Goal: Information Seeking & Learning: Learn about a topic

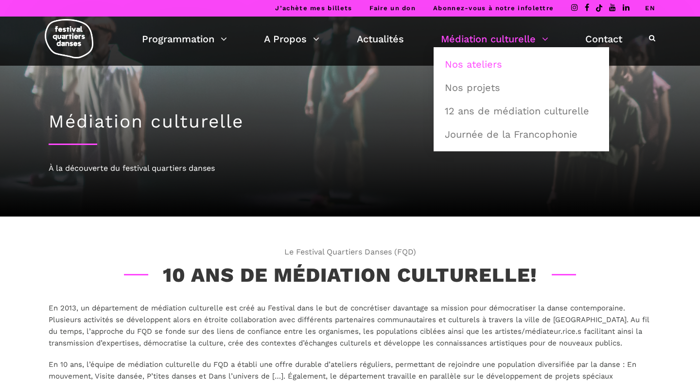
click at [474, 56] on link "Nos ateliers" at bounding box center [521, 64] width 165 height 22
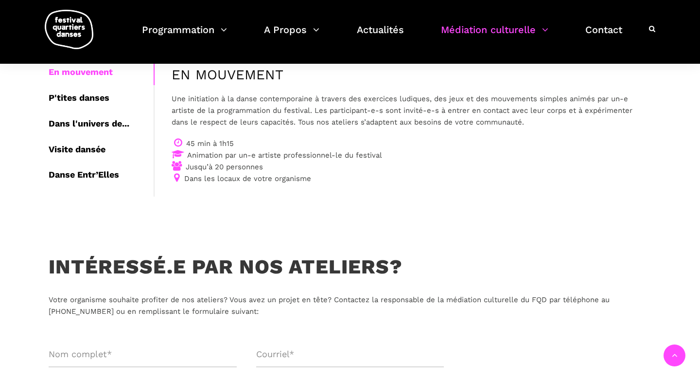
scroll to position [181, 0]
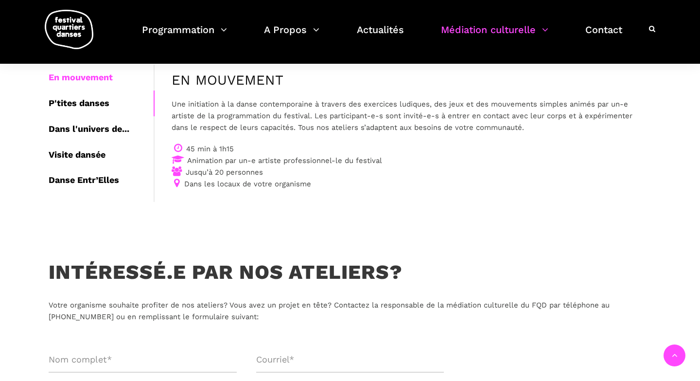
click at [85, 106] on div "P'tites danses" at bounding box center [101, 103] width 105 height 26
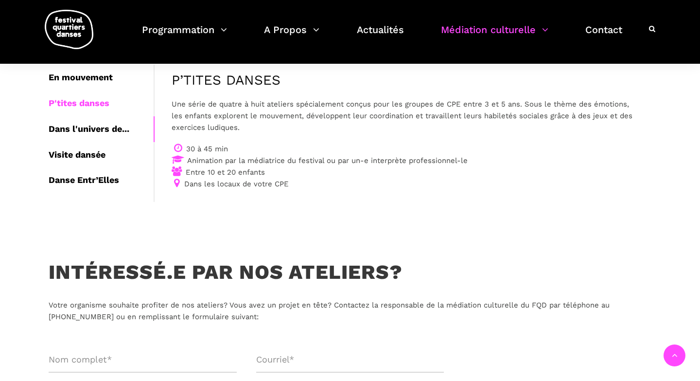
click at [124, 125] on div "Dans l'univers de..." at bounding box center [101, 129] width 105 height 26
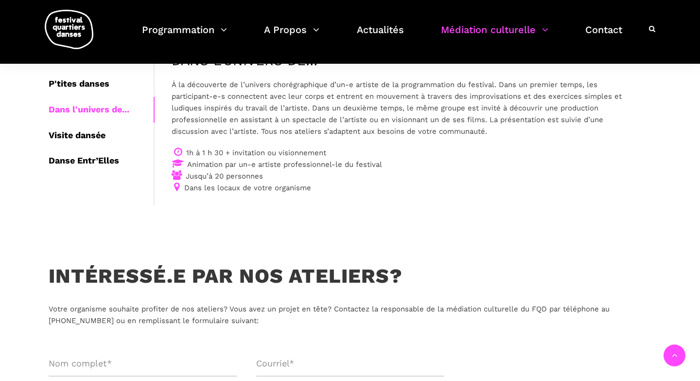
scroll to position [202, 0]
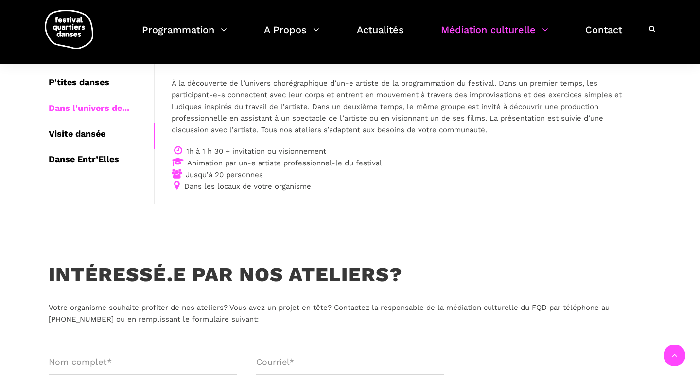
click at [78, 133] on div "Visite dansée" at bounding box center [101, 134] width 105 height 26
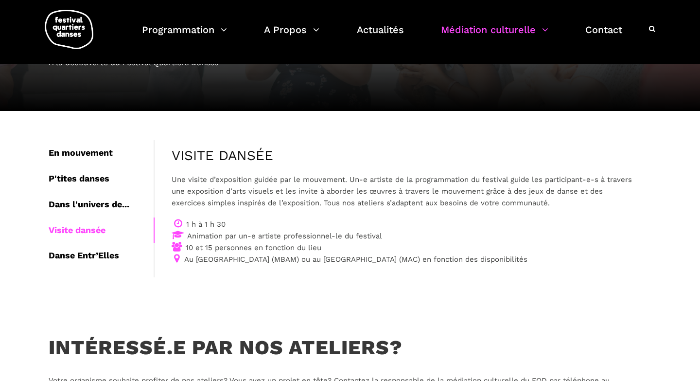
scroll to position [134, 0]
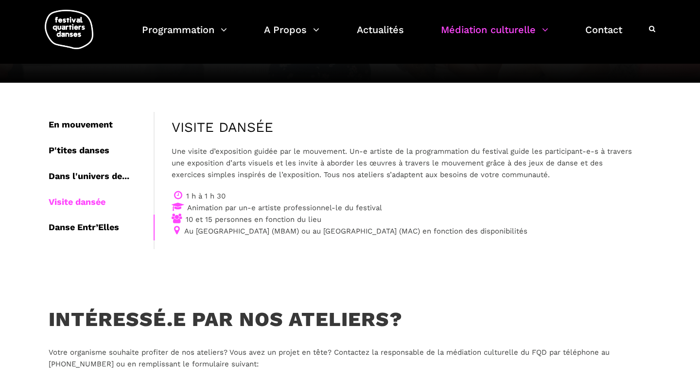
click at [106, 230] on div "Danse Entr’Elles" at bounding box center [101, 227] width 105 height 26
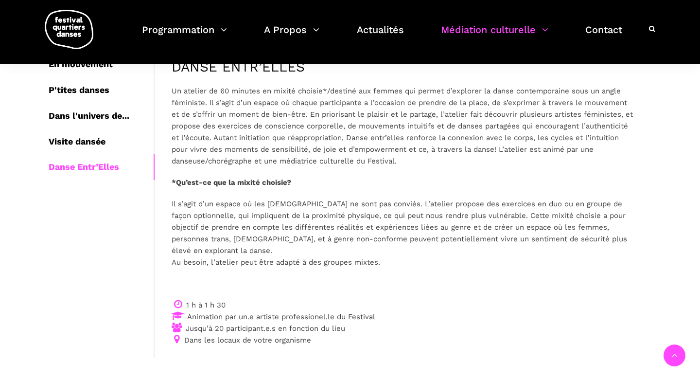
scroll to position [156, 0]
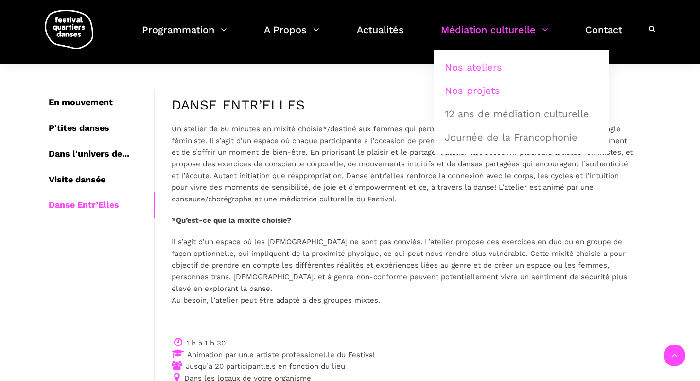
click at [465, 90] on link "Nos projets" at bounding box center [521, 90] width 165 height 22
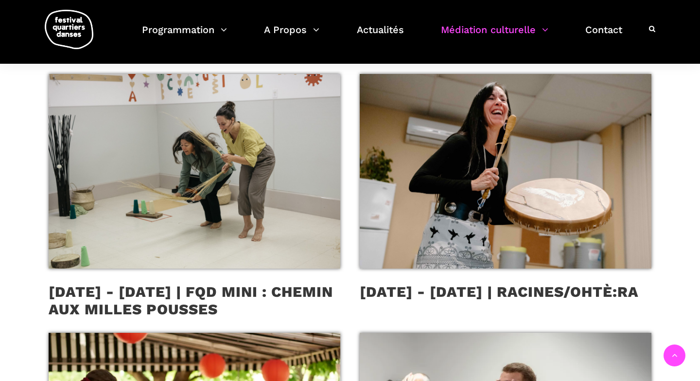
scroll to position [231, 0]
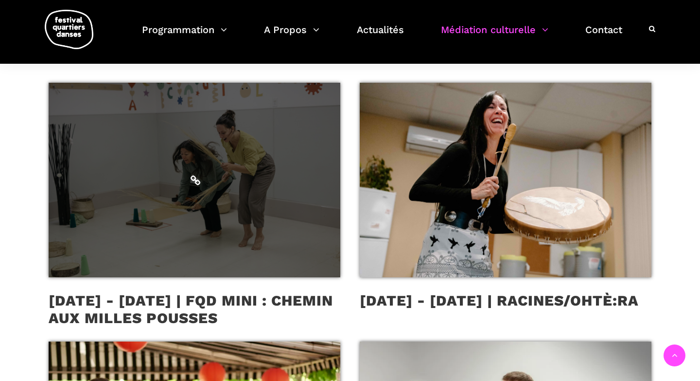
click at [288, 213] on span at bounding box center [195, 180] width 292 height 195
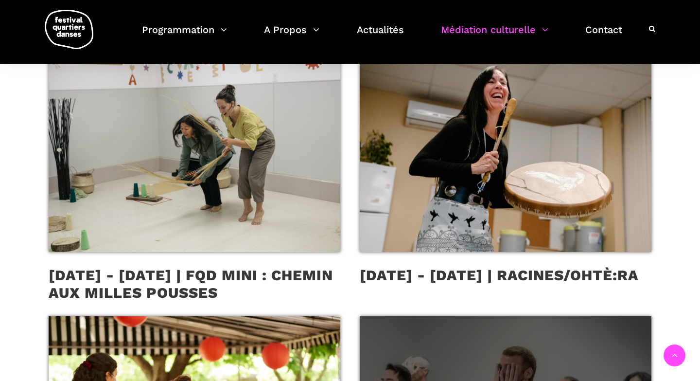
scroll to position [254, 0]
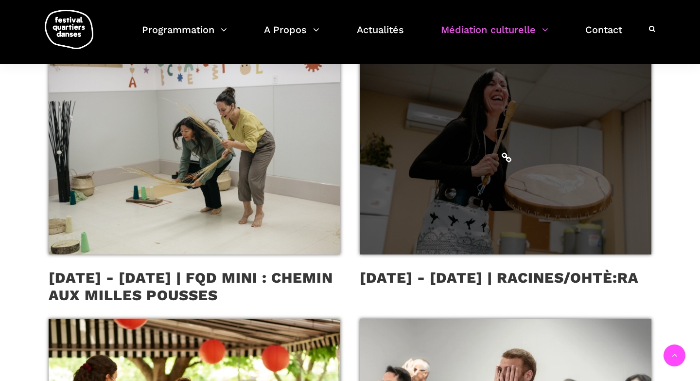
click at [491, 169] on span at bounding box center [506, 157] width 292 height 195
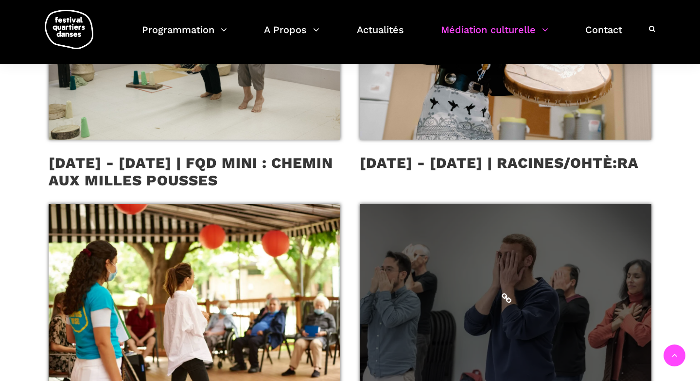
scroll to position [403, 0]
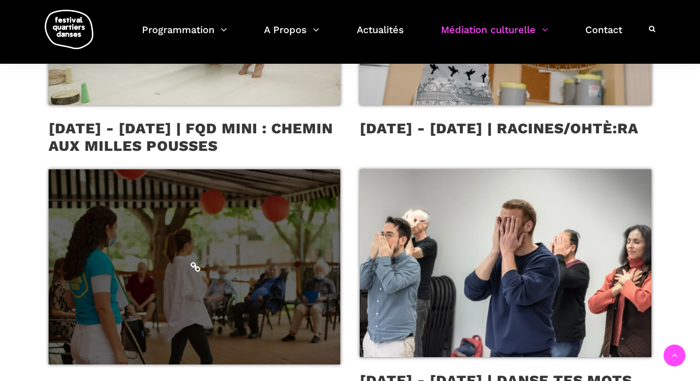
click at [212, 277] on span at bounding box center [195, 266] width 292 height 195
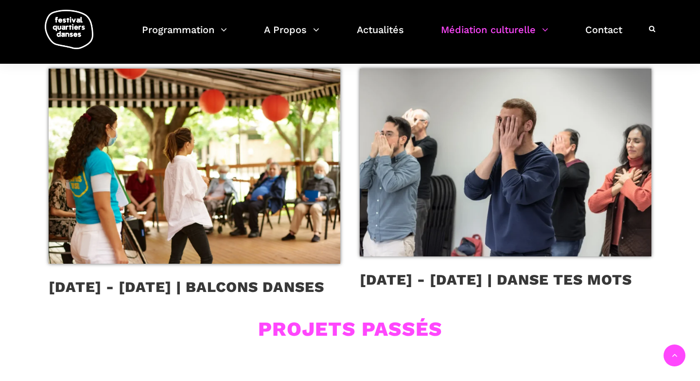
scroll to position [468, 0]
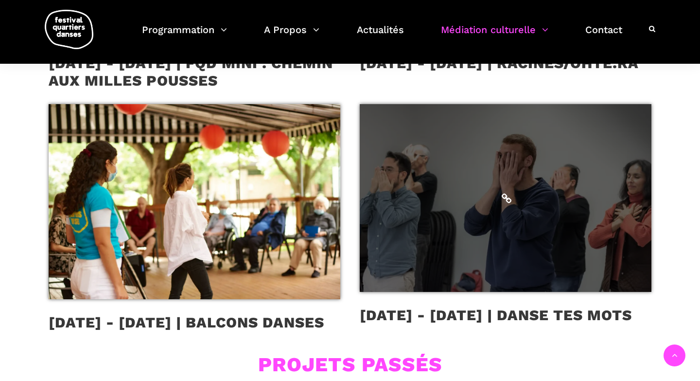
click at [507, 220] on span at bounding box center [506, 198] width 292 height 188
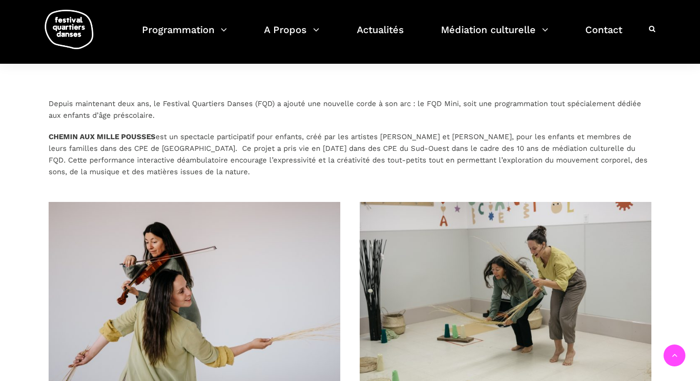
scroll to position [426, 0]
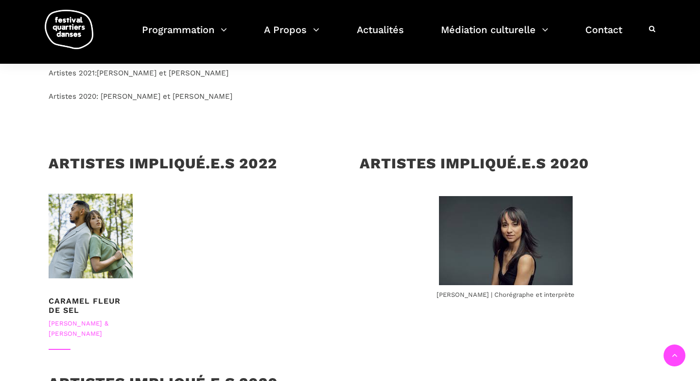
scroll to position [883, 0]
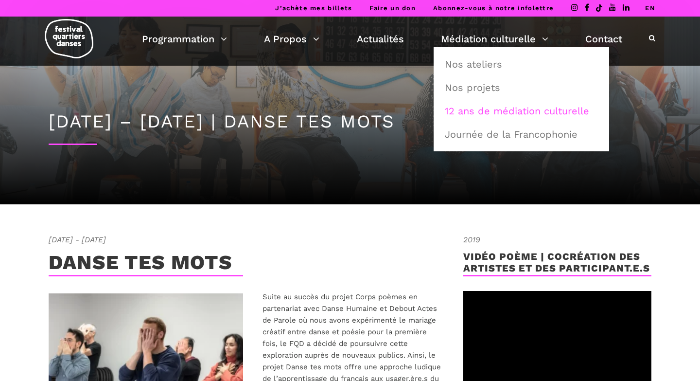
click at [471, 108] on link "12 ans de médiation culturelle" at bounding box center [521, 111] width 165 height 22
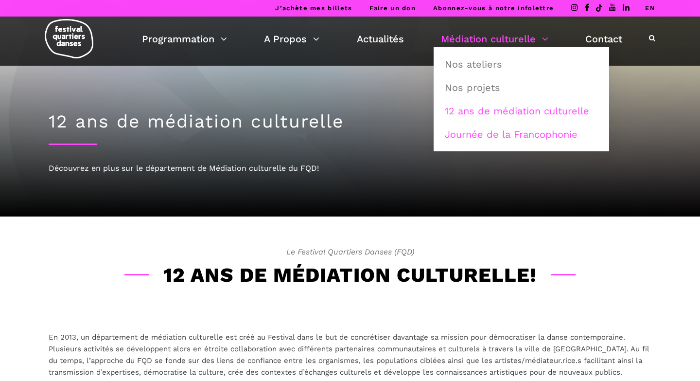
click at [476, 136] on link "Journée de la Francophonie" at bounding box center [521, 134] width 165 height 22
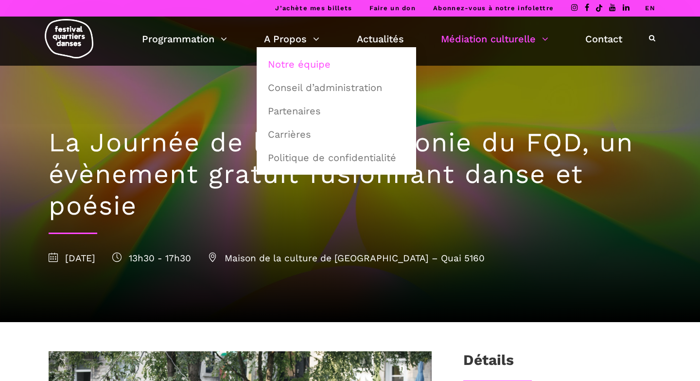
click at [296, 62] on link "Notre équipe" at bounding box center [336, 64] width 149 height 22
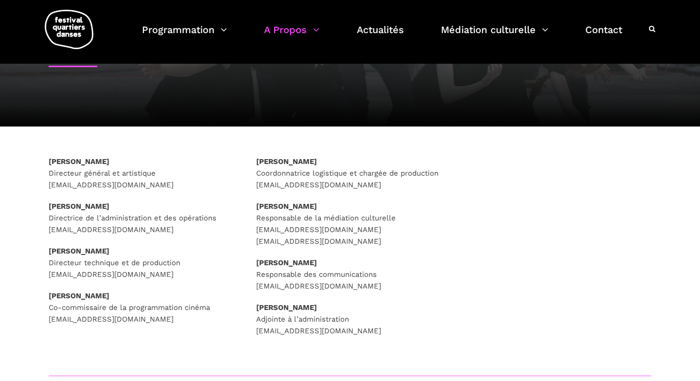
scroll to position [87, 0]
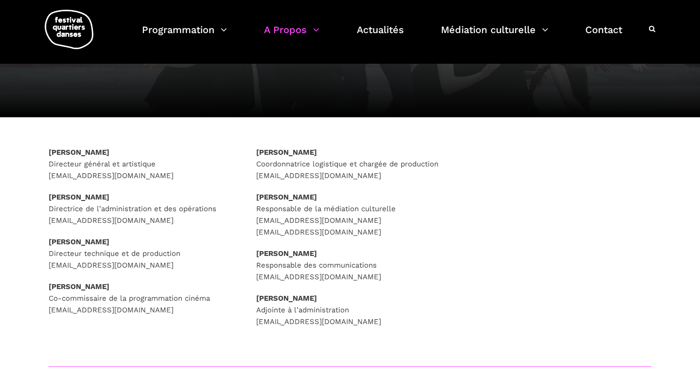
drag, startPoint x: 255, startPoint y: 196, endPoint x: 326, endPoint y: 198, distance: 71.0
click at [326, 198] on div "Caroline Beaudry Coordonnatrice logistique et chargée de production logistiques…" at bounding box center [351, 248] width 208 height 205
copy strong "Marianne Gravel"
drag, startPoint x: 39, startPoint y: 149, endPoint x: 132, endPoint y: 151, distance: 92.9
click at [132, 151] on div "Rafik Hubert Sabbagh Directeur général et artistique direction@quartiersdanses.…" at bounding box center [143, 243] width 208 height 194
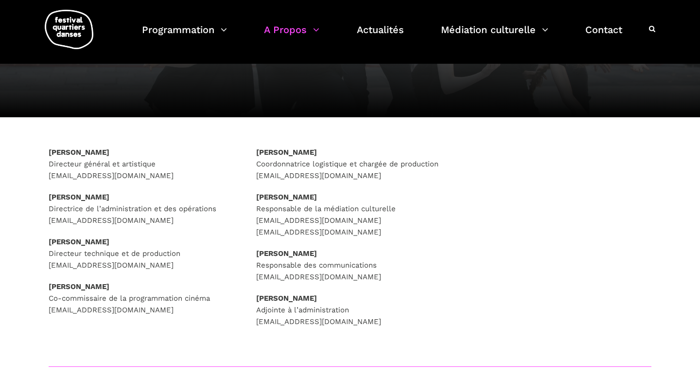
copy strong "Rafik Hubert Sabbagh"
click at [202, 343] on div "Rafik Hubert Sabbagh Directeur général et artistique direction@quartiersdanses.…" at bounding box center [143, 248] width 208 height 205
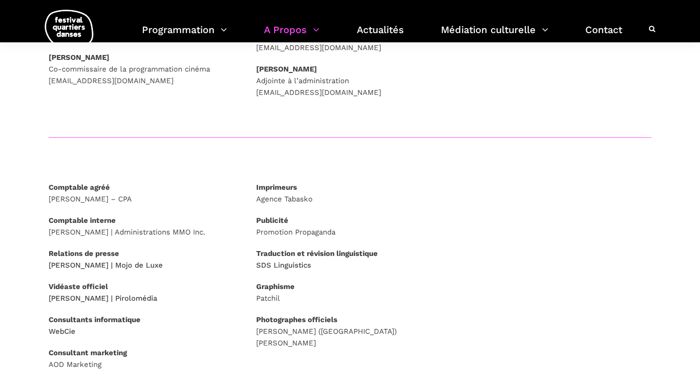
scroll to position [0, 0]
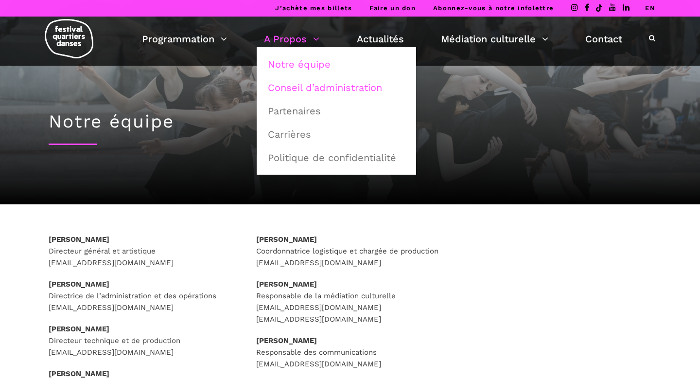
click at [300, 81] on link "Conseil d’administration" at bounding box center [336, 87] width 149 height 22
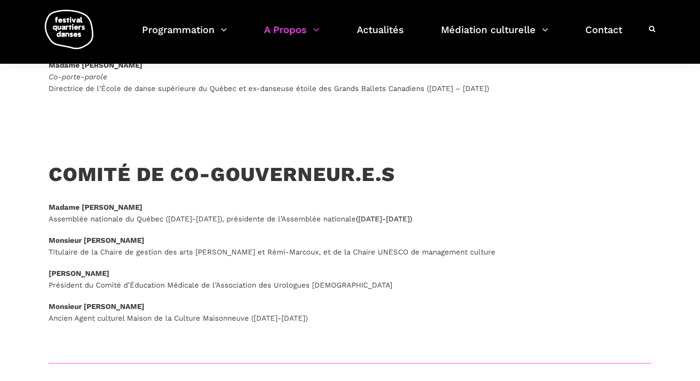
scroll to position [265, 0]
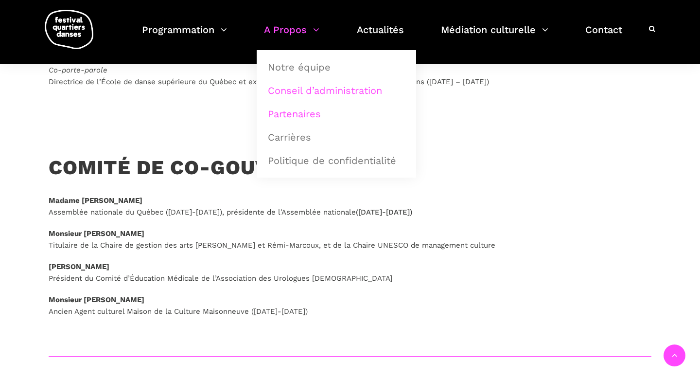
click at [282, 107] on link "Partenaires" at bounding box center [336, 114] width 149 height 22
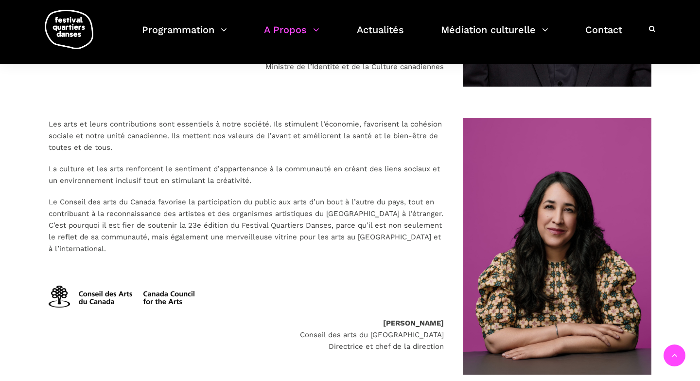
scroll to position [898, 0]
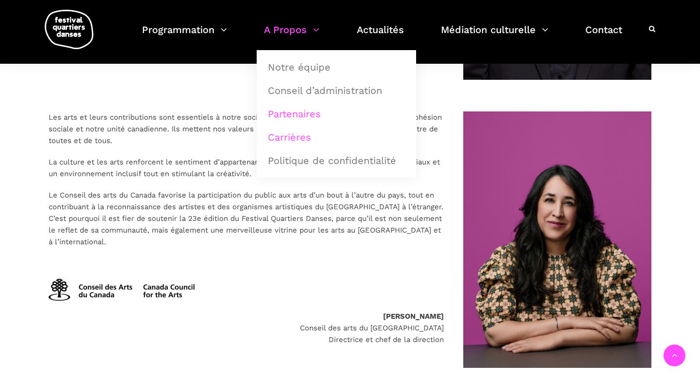
click at [296, 133] on link "Carrières" at bounding box center [336, 137] width 149 height 22
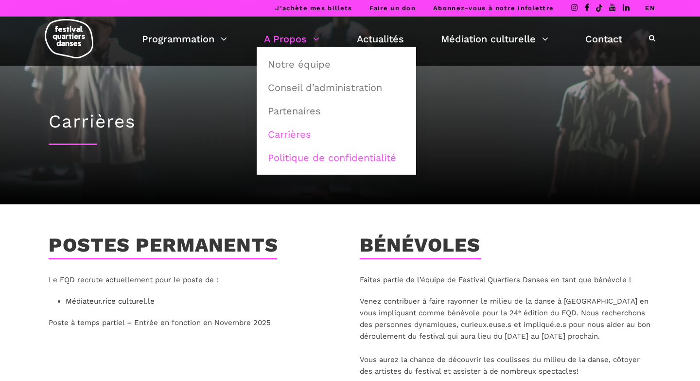
click at [298, 152] on link "Politique de confidentialité" at bounding box center [336, 157] width 149 height 22
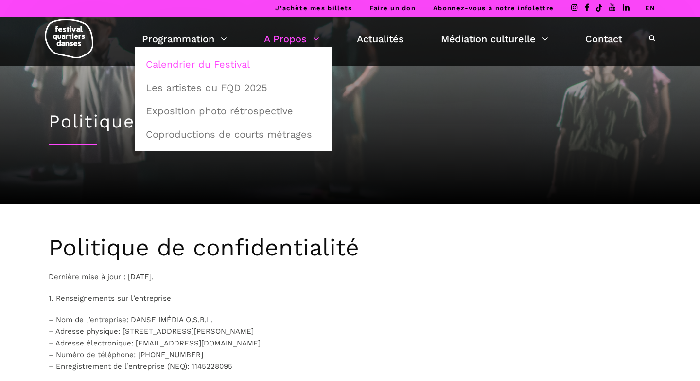
click at [201, 63] on link "Calendrier du Festival" at bounding box center [233, 64] width 187 height 22
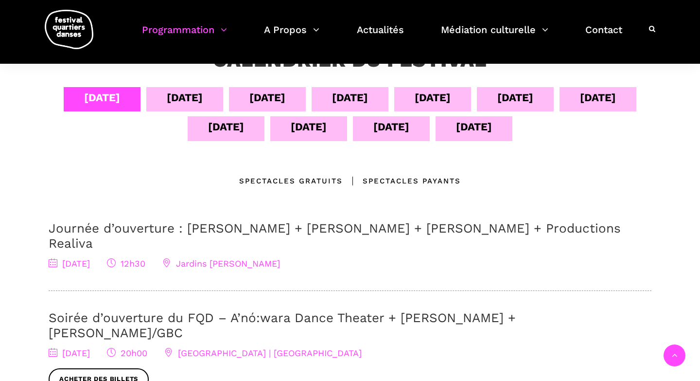
scroll to position [189, 0]
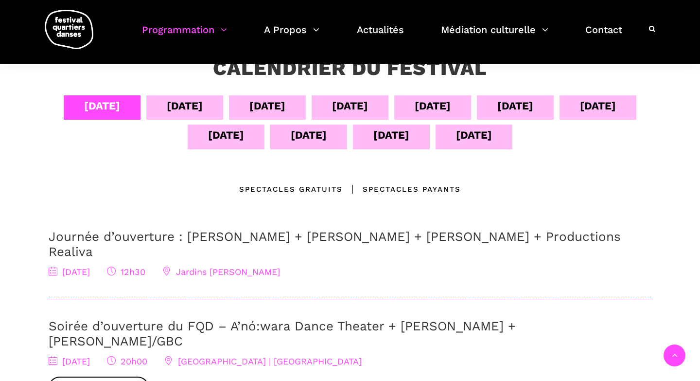
click at [189, 116] on div "05 sept" at bounding box center [184, 107] width 77 height 24
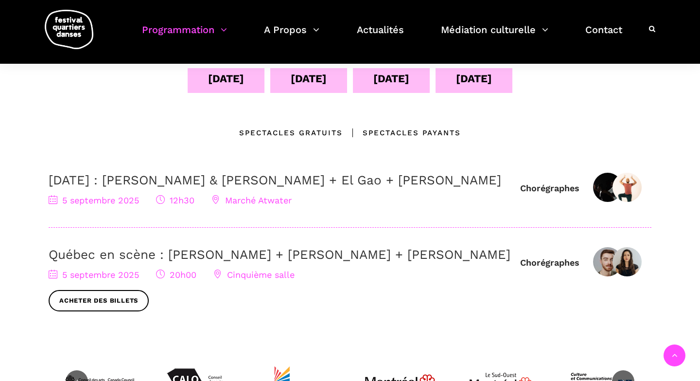
scroll to position [243, 0]
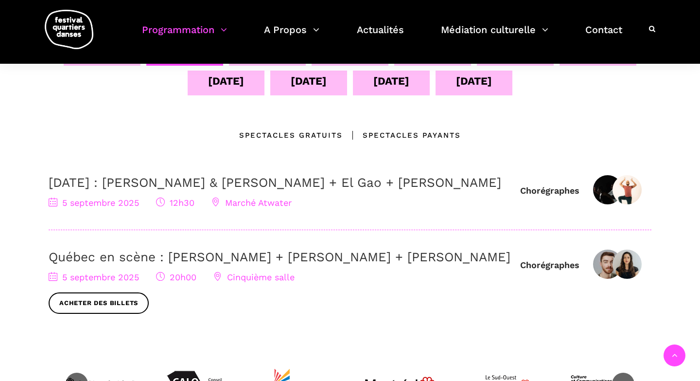
click at [321, 190] on h3 "5 septembre : Athena Lucie Assamba & Leah Danga + El Gao + Rameez Karim" at bounding box center [280, 182] width 462 height 15
click at [332, 182] on link "5 septembre : Athena Lucie Assamba & Leah Danga + El Gao + Rameez Karim" at bounding box center [275, 182] width 453 height 15
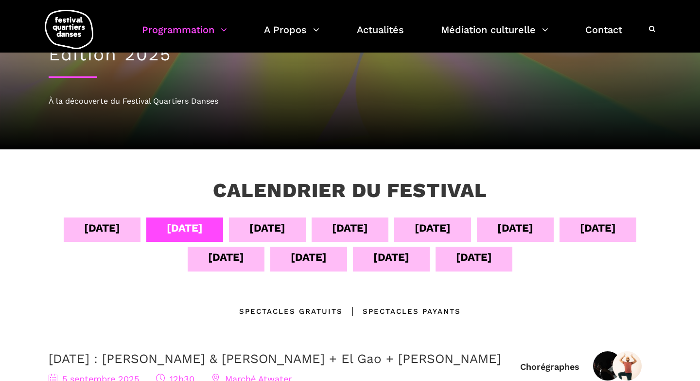
scroll to position [0, 0]
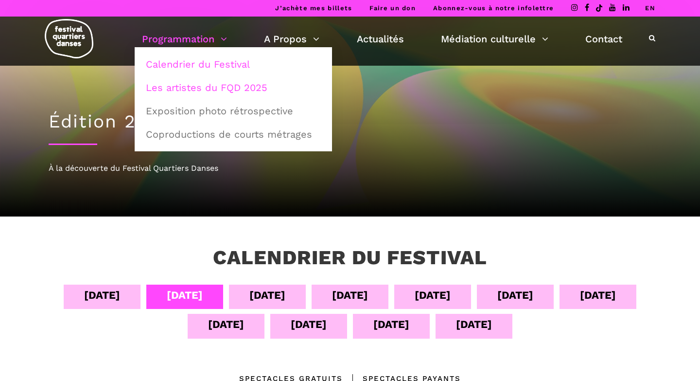
click at [191, 86] on link "Les artistes du FQD 2025" at bounding box center [233, 87] width 187 height 22
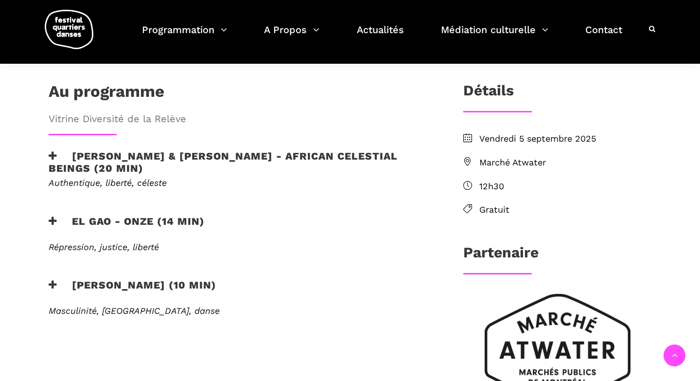
scroll to position [268, 0]
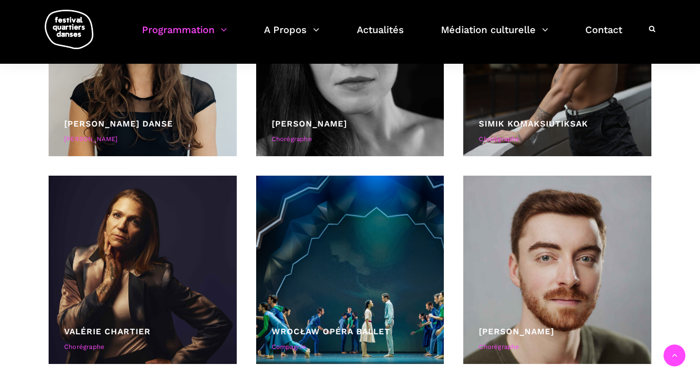
scroll to position [1998, 0]
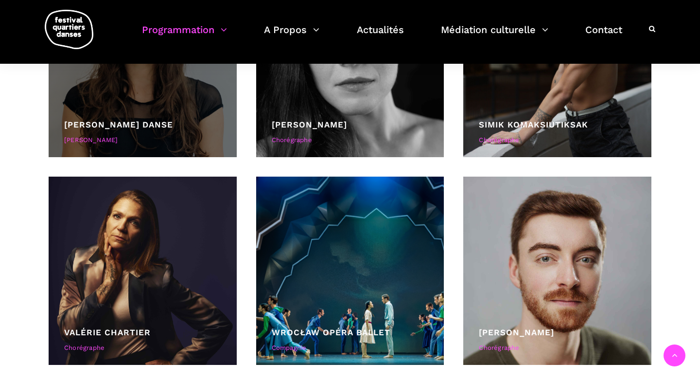
click at [173, 120] on link "[PERSON_NAME] Danse" at bounding box center [118, 125] width 109 height 10
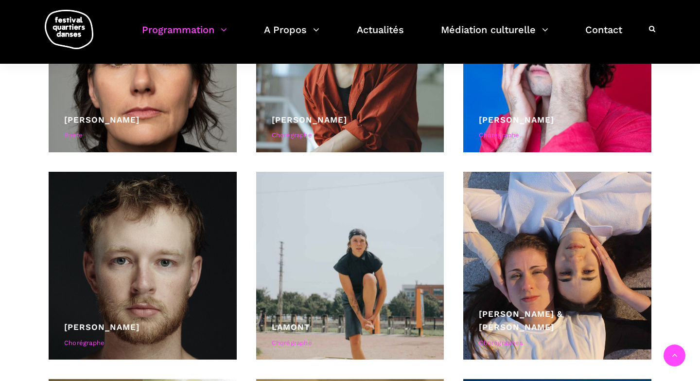
scroll to position [2911, 0]
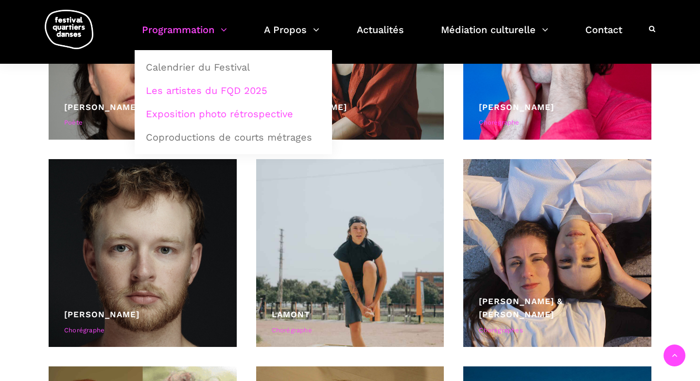
click at [199, 111] on link "Exposition photo rétrospective" at bounding box center [233, 114] width 187 height 22
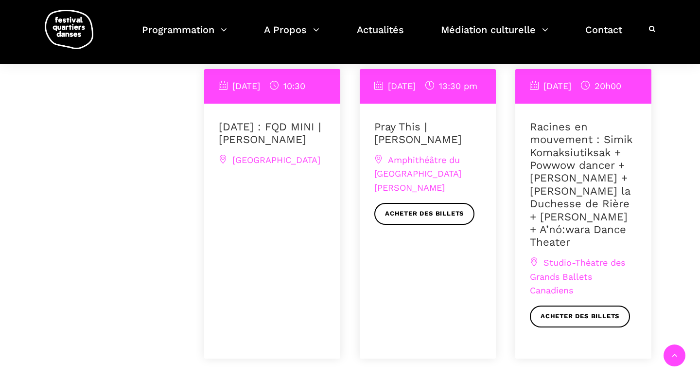
scroll to position [681, 0]
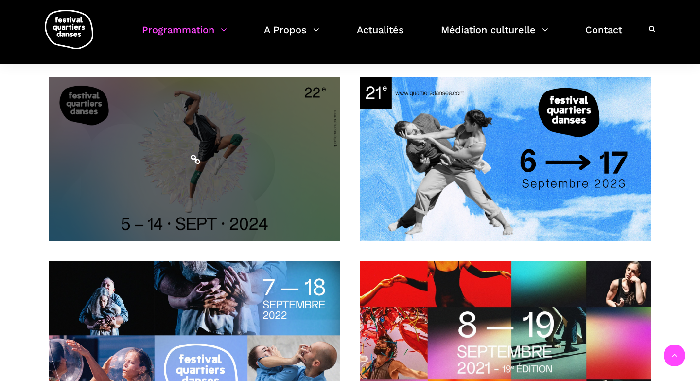
scroll to position [157, 0]
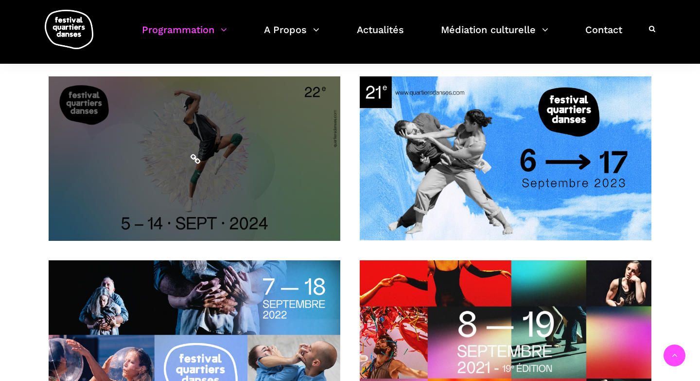
click at [279, 210] on span at bounding box center [195, 158] width 292 height 164
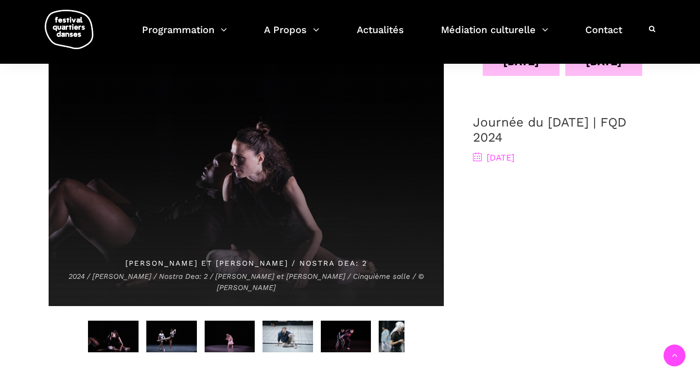
scroll to position [522, 0]
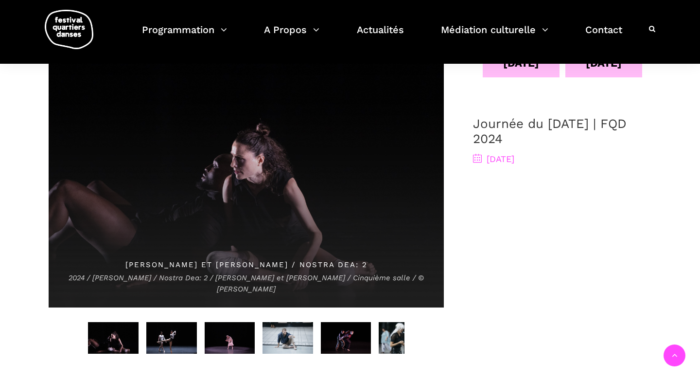
click at [369, 192] on span "Maya Orchin et Stephanie Nelson / Nostra Dea: 2 2024 / Maya Orchin / Nostra Dea…" at bounding box center [246, 175] width 395 height 264
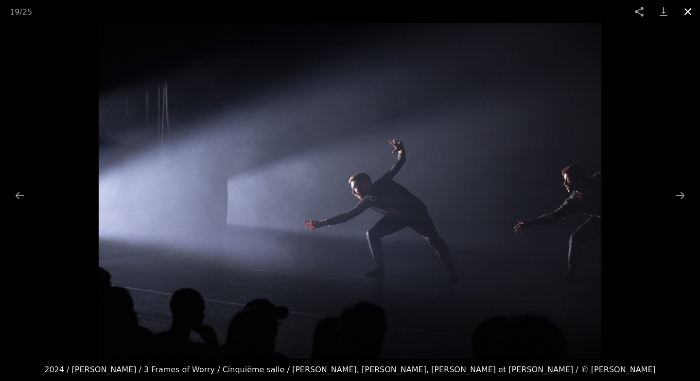
click at [681, 12] on button "Close gallery" at bounding box center [688, 11] width 24 height 23
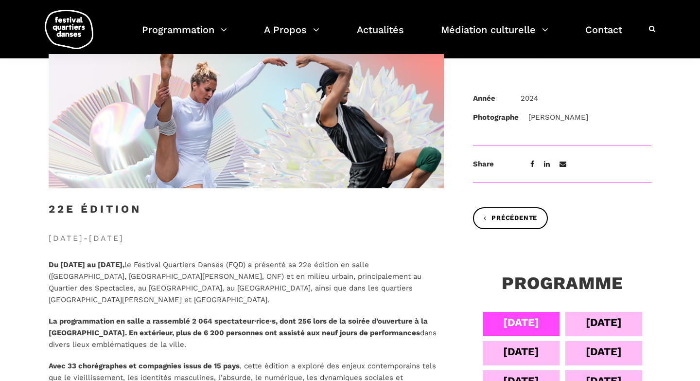
scroll to position [0, 0]
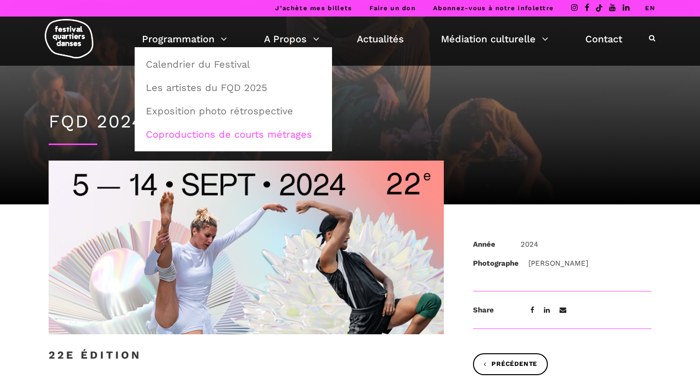
click at [190, 131] on link "Coproductions de courts métrages" at bounding box center [233, 134] width 187 height 22
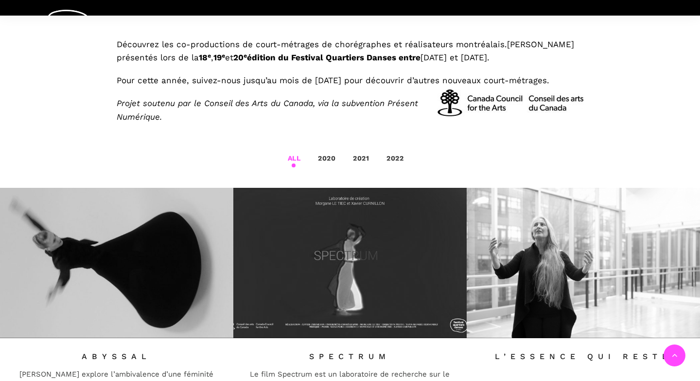
scroll to position [303, 0]
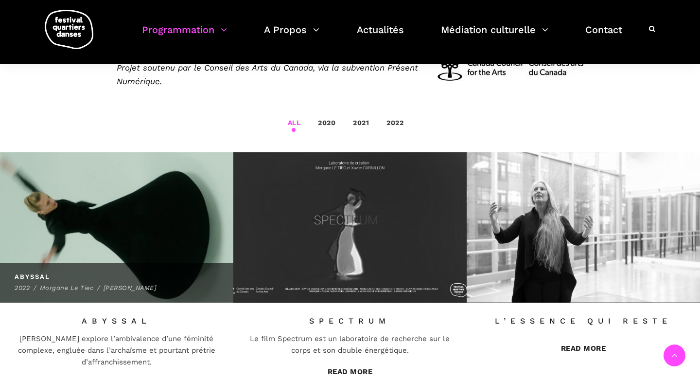
click at [127, 231] on img at bounding box center [116, 227] width 257 height 165
click at [133, 284] on link "[PERSON_NAME]" at bounding box center [130, 287] width 53 height 7
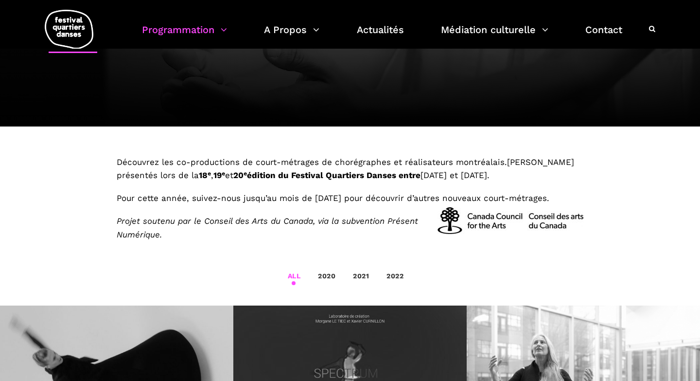
scroll to position [0, 0]
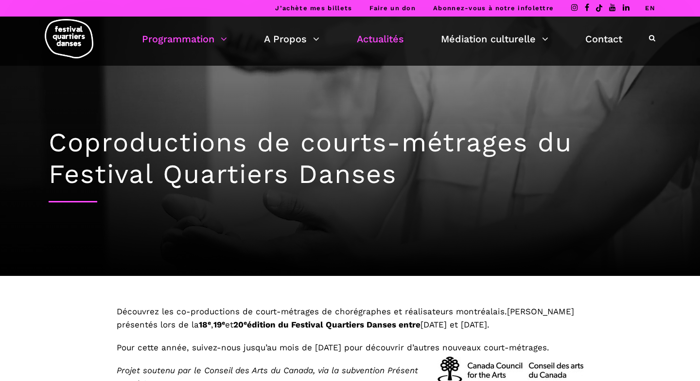
click at [380, 39] on link "Actualités" at bounding box center [380, 39] width 47 height 17
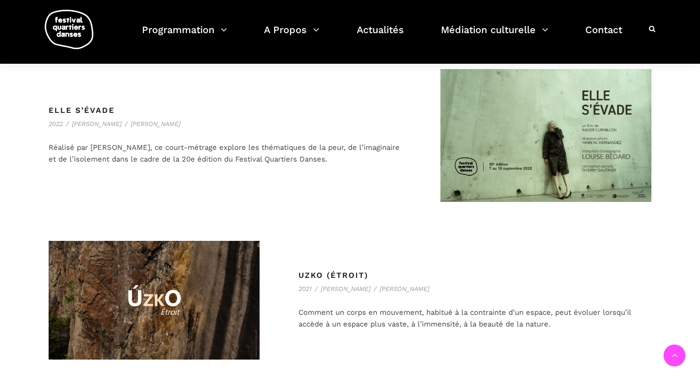
scroll to position [975, 0]
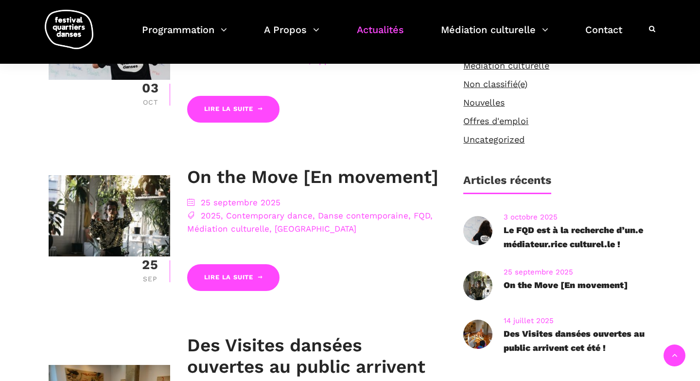
scroll to position [338, 0]
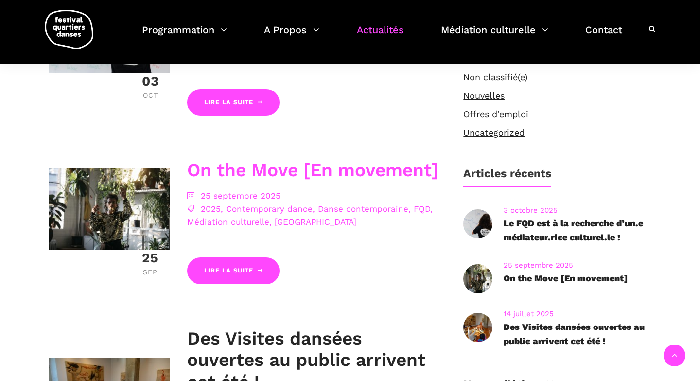
click at [373, 170] on link "On the Move [En movement]" at bounding box center [312, 170] width 251 height 21
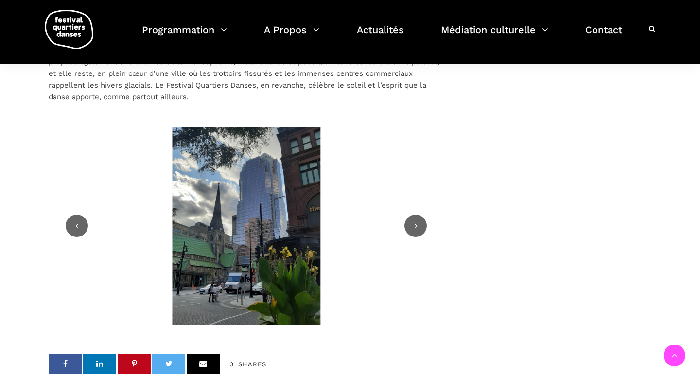
scroll to position [1460, 0]
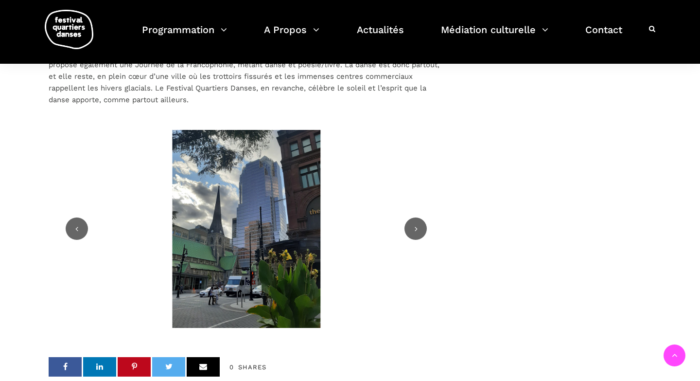
click at [416, 224] on icon at bounding box center [415, 228] width 9 height 9
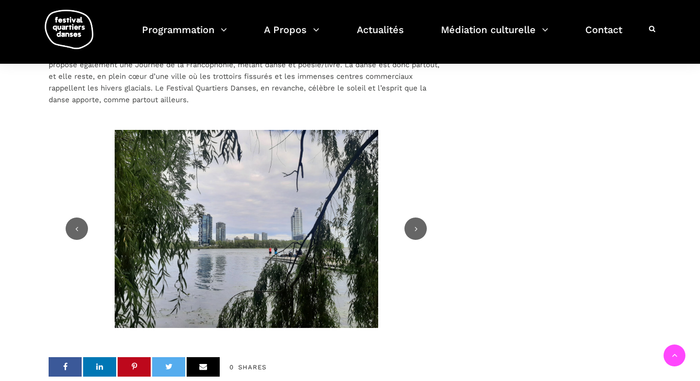
click at [416, 224] on icon at bounding box center [415, 228] width 9 height 9
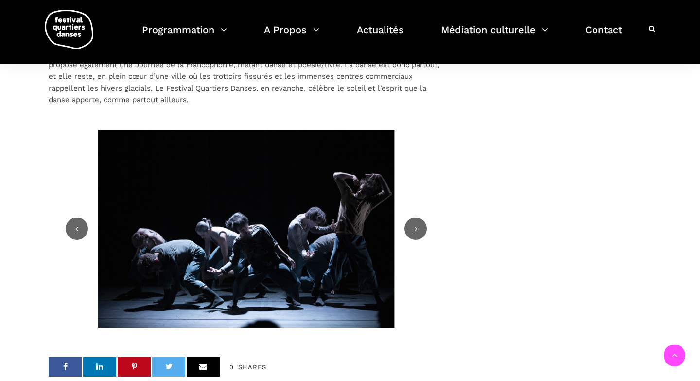
click at [416, 224] on icon at bounding box center [415, 228] width 9 height 9
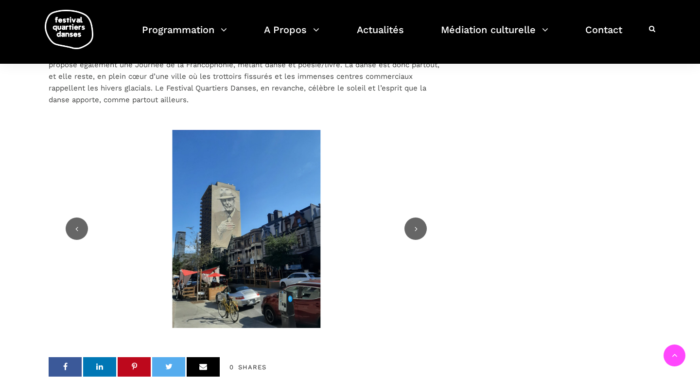
click at [416, 224] on icon at bounding box center [415, 228] width 9 height 9
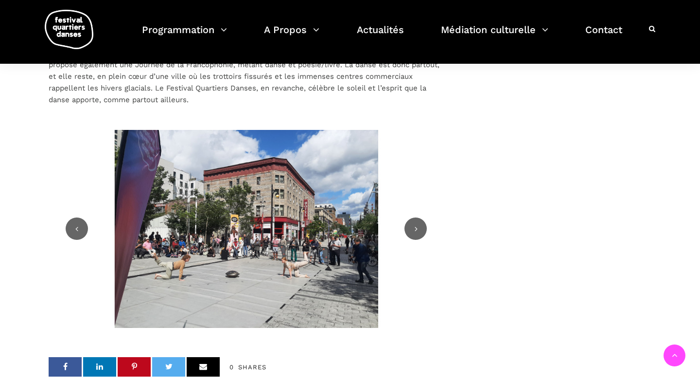
click at [416, 224] on icon at bounding box center [415, 228] width 9 height 9
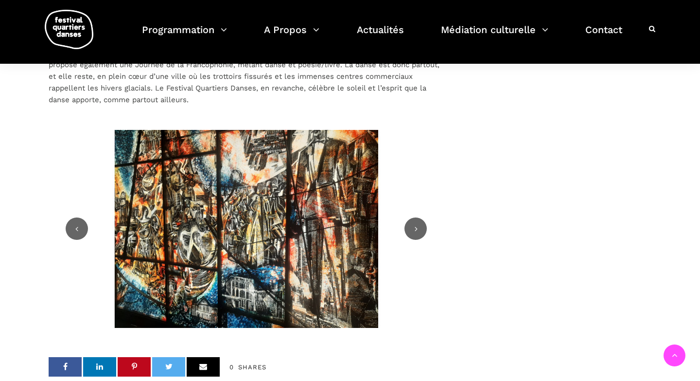
click at [416, 224] on icon at bounding box center [415, 228] width 9 height 9
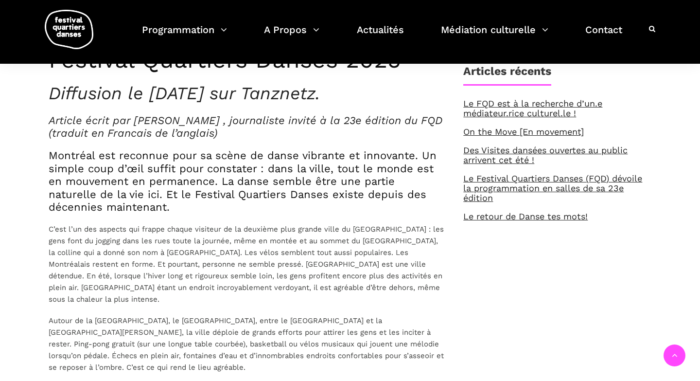
scroll to position [262, 0]
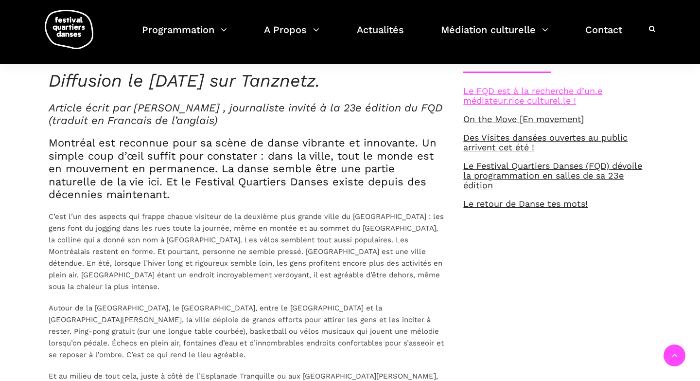
click at [533, 98] on link "Le FQD est à la recherche d’un.e médiateur.rice culturel.le !" at bounding box center [533, 96] width 139 height 20
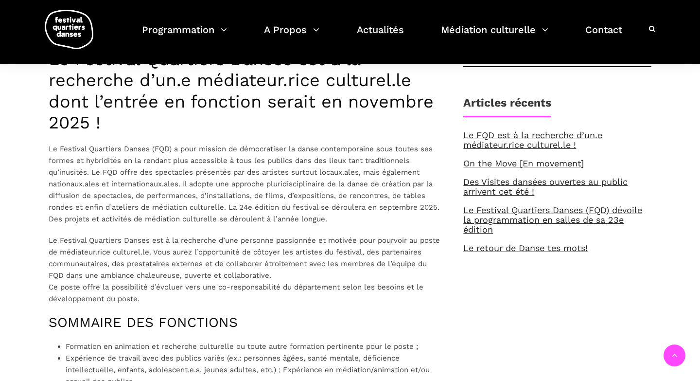
scroll to position [316, 0]
